Goal: Navigation & Orientation: Find specific page/section

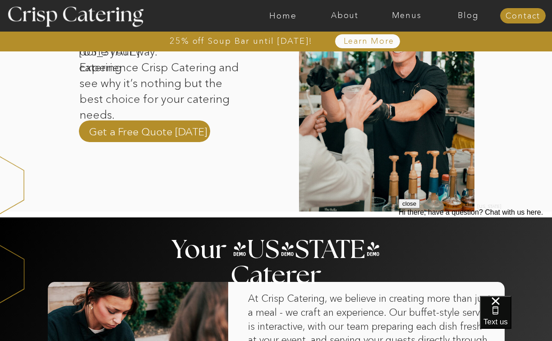
scroll to position [233, 0]
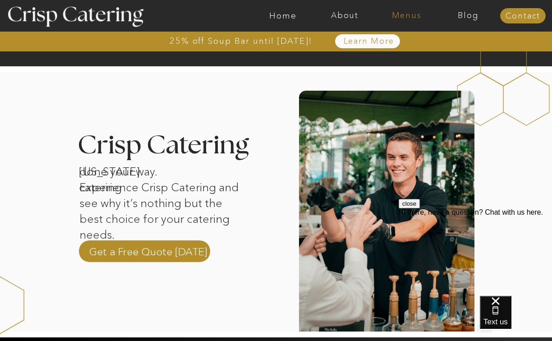
click at [403, 18] on nav "Menus" at bounding box center [406, 15] width 62 height 9
click at [402, 52] on nav "Winter (Sep-Feb)" at bounding box center [406, 53] width 74 height 9
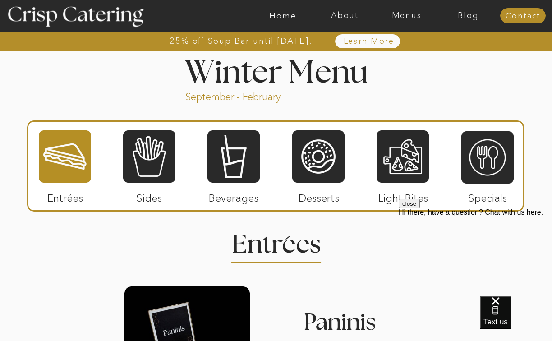
scroll to position [990, 0]
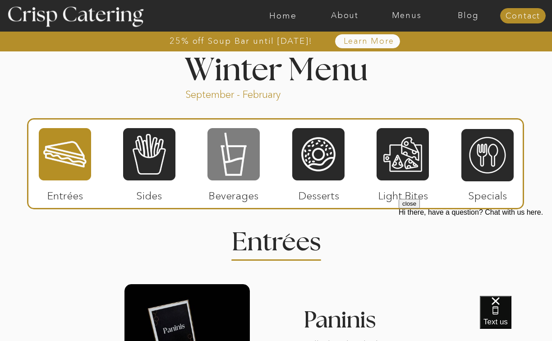
click at [229, 164] on div at bounding box center [233, 154] width 52 height 54
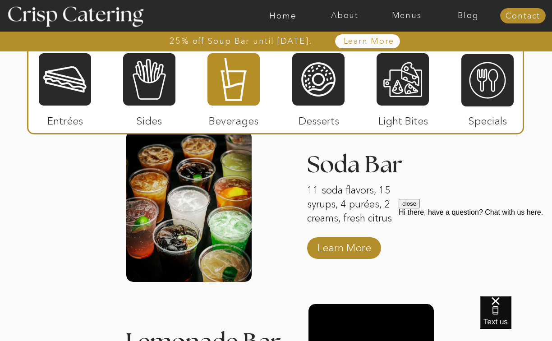
scroll to position [1151, 0]
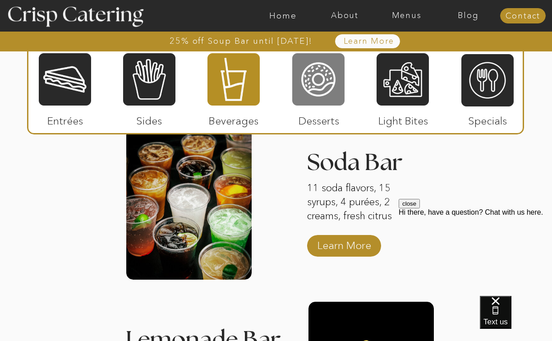
click at [319, 81] on div at bounding box center [318, 79] width 52 height 54
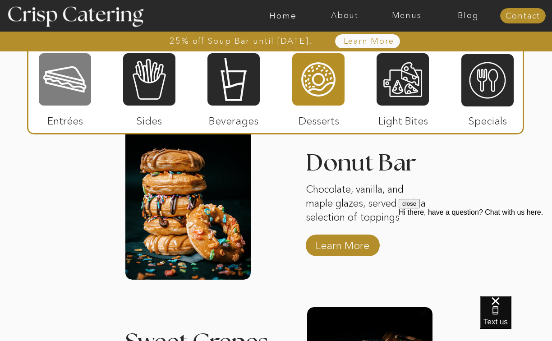
click at [70, 85] on div at bounding box center [65, 79] width 52 height 54
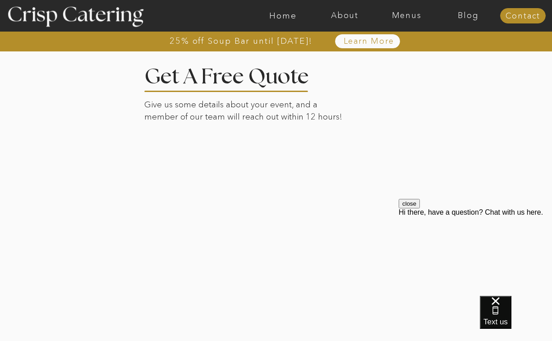
scroll to position [2074, 0]
